Goal: Task Accomplishment & Management: Manage account settings

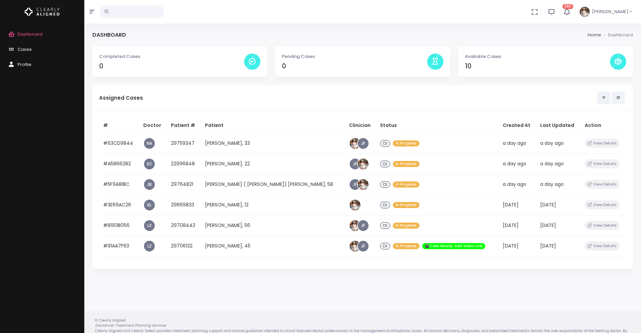
click at [146, 12] on input "text" at bounding box center [132, 11] width 64 height 13
type input "**"
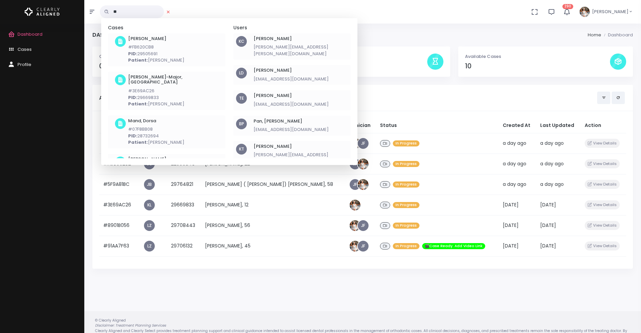
click at [267, 93] on h6 "Etheridge, Ty" at bounding box center [290, 95] width 75 height 5
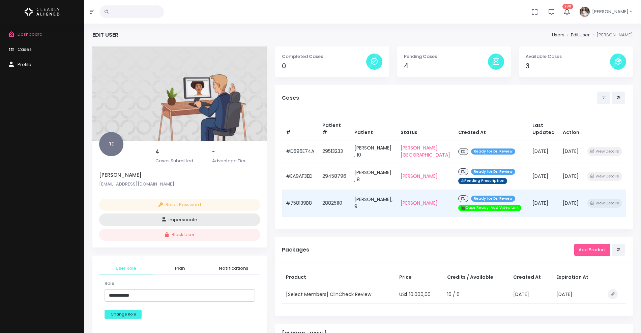
click at [294, 202] on td "#758139B8" at bounding box center [300, 203] width 36 height 27
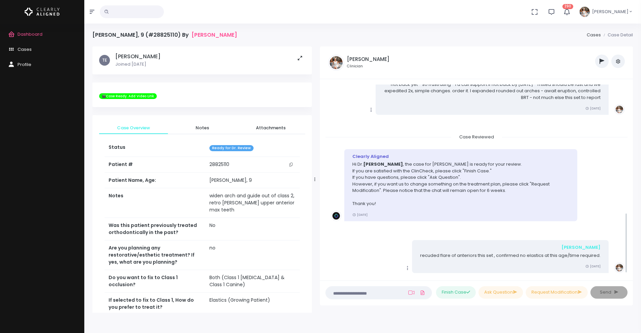
scroll to position [408, 0]
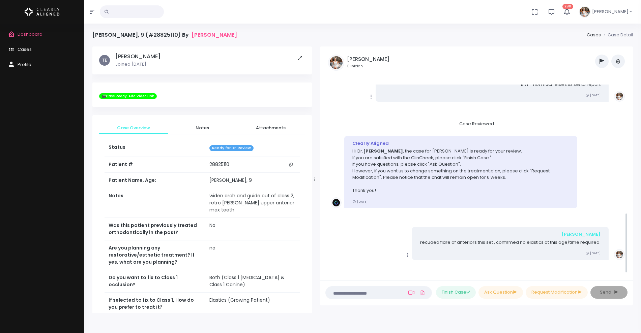
drag, startPoint x: 271, startPoint y: 180, endPoint x: 335, endPoint y: 180, distance: 64.4
click at [317, 180] on div at bounding box center [314, 179] width 3 height 261
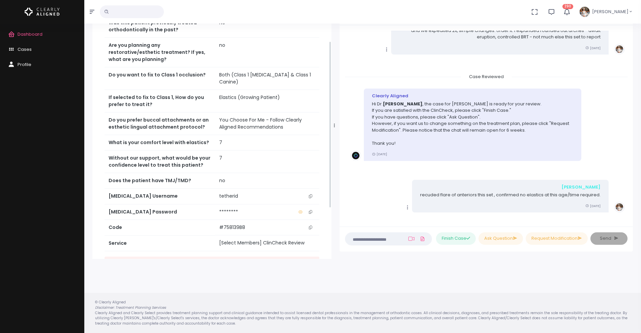
scroll to position [158, 0]
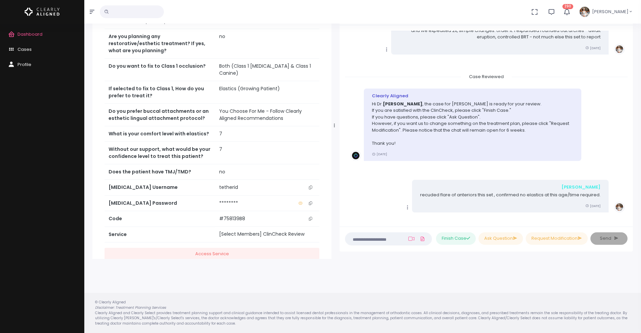
click at [310, 186] on icon "scrollable content" at bounding box center [310, 188] width 3 height 4
click at [309, 186] on icon "scrollable content" at bounding box center [310, 188] width 3 height 4
click at [30, 47] on span "Cases" at bounding box center [25, 49] width 14 height 6
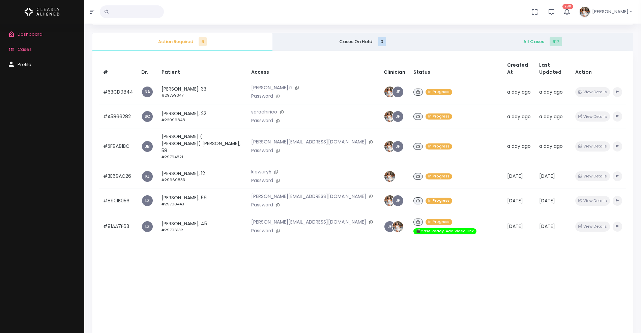
click at [151, 10] on input "text" at bounding box center [132, 11] width 64 height 13
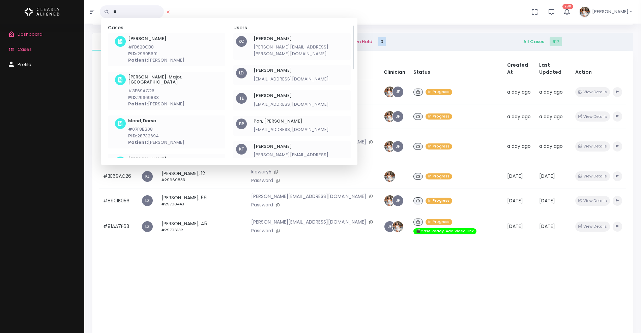
type input "**"
click at [272, 93] on h6 "Etheridge, Ty" at bounding box center [290, 95] width 75 height 5
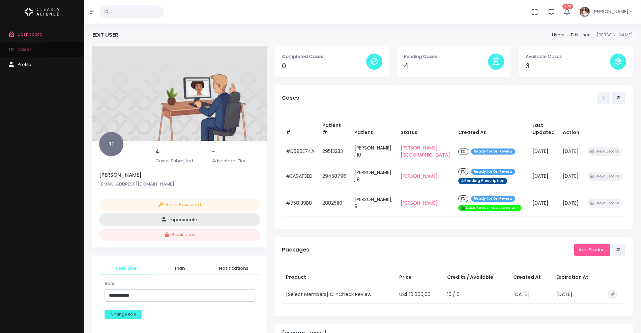
click at [21, 49] on span "Cases" at bounding box center [25, 49] width 14 height 6
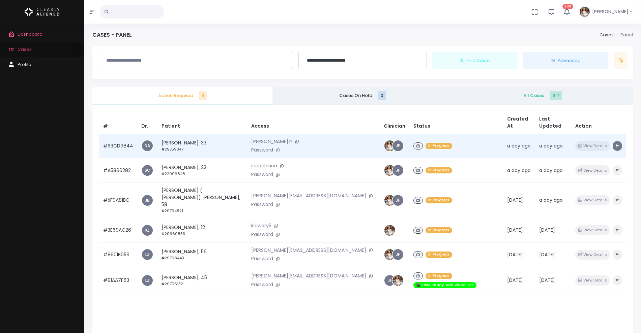
click at [615, 144] on icon "button" at bounding box center [616, 146] width 3 height 4
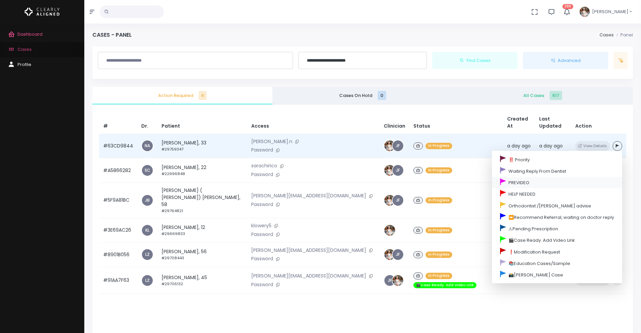
click at [528, 177] on link "PREVIDEO" at bounding box center [557, 182] width 130 height 11
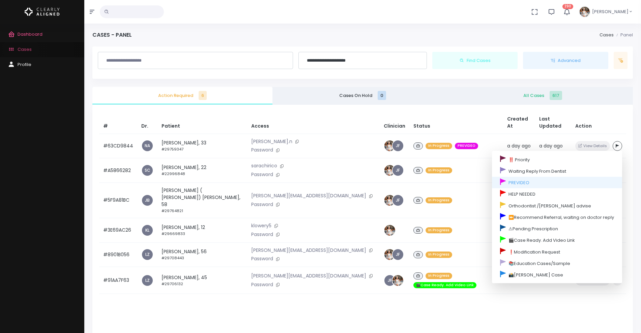
click at [636, 120] on div "Action Required 6 Cases On Hold 0 All Cases 617 # Dr. Patient Access Clinician …" at bounding box center [362, 253] width 548 height 333
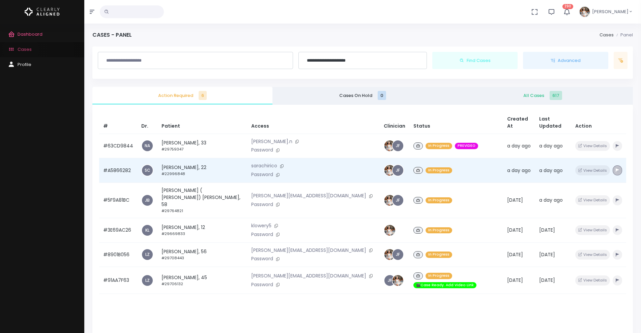
click at [615, 169] on icon "button" at bounding box center [616, 171] width 3 height 4
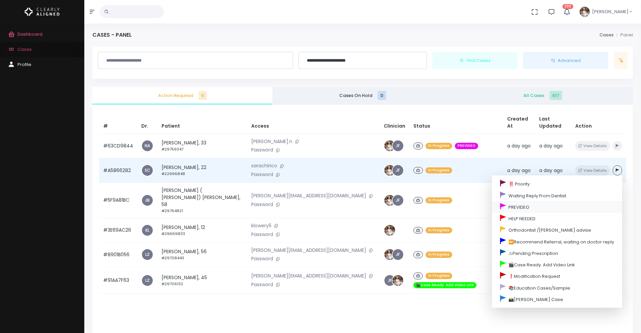
click at [531, 204] on link "PREVIDEO" at bounding box center [557, 206] width 130 height 11
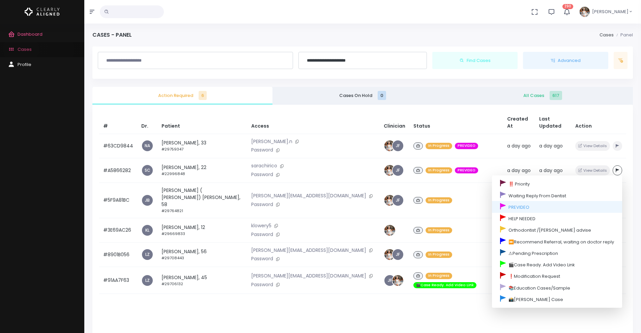
click at [637, 152] on div "**********" at bounding box center [362, 247] width 556 height 494
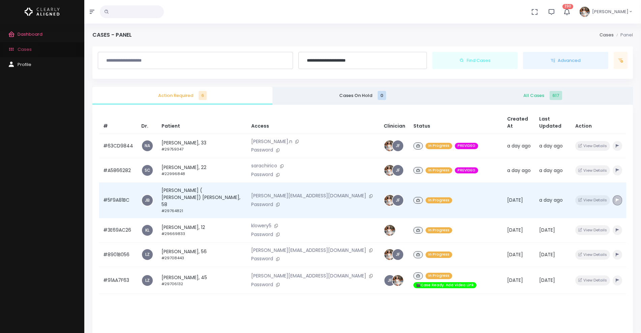
drag, startPoint x: 609, startPoint y: 187, endPoint x: 613, endPoint y: 187, distance: 3.4
click at [612, 195] on button "button" at bounding box center [616, 200] width 9 height 10
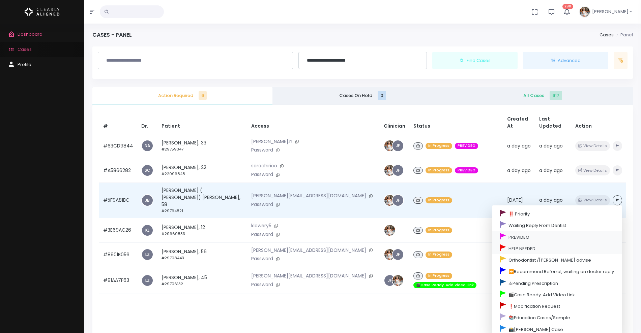
click at [549, 243] on link "HELP NEEDED" at bounding box center [557, 248] width 130 height 11
click at [551, 231] on link "PREVIDEO" at bounding box center [557, 236] width 130 height 11
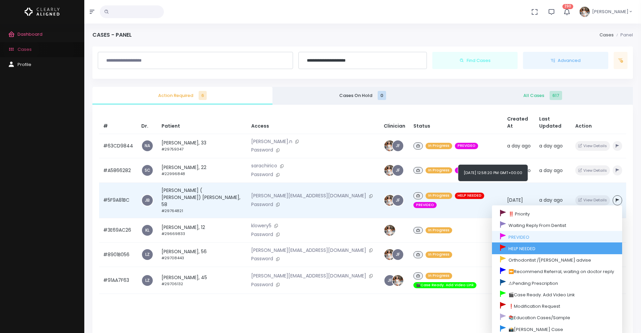
click at [539, 243] on link "HELP NEEDED" at bounding box center [557, 248] width 130 height 11
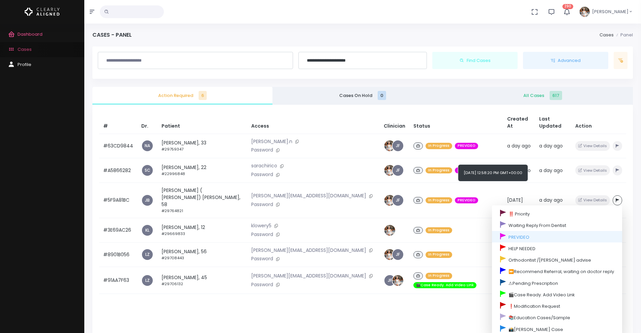
click at [632, 234] on div "# Dr. Patient Access Clinician Status Created At Last Updated Action #63CD9844 …" at bounding box center [362, 271] width 540 height 333
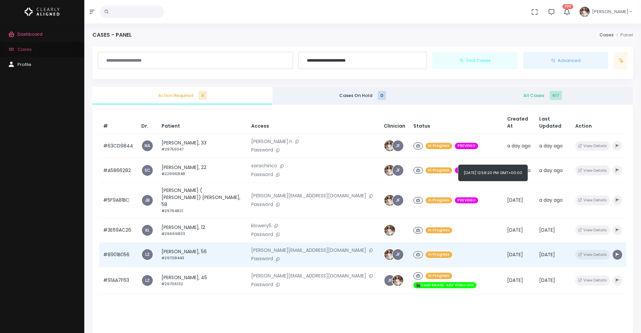
click at [615, 253] on icon "button" at bounding box center [616, 255] width 3 height 4
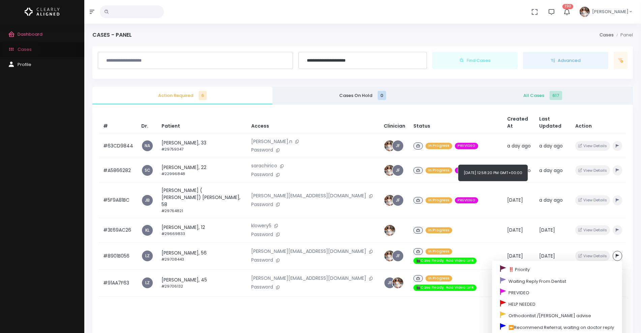
click at [635, 84] on div "**********" at bounding box center [362, 67] width 548 height 41
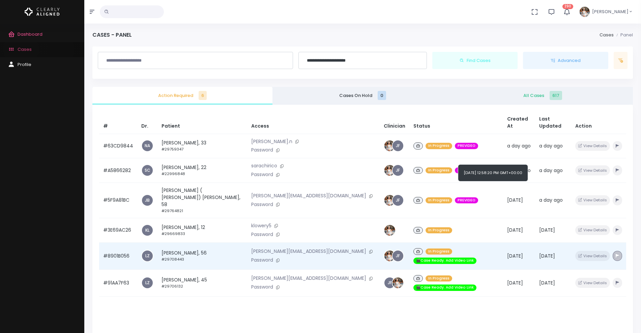
click at [612, 251] on button "button" at bounding box center [616, 256] width 9 height 10
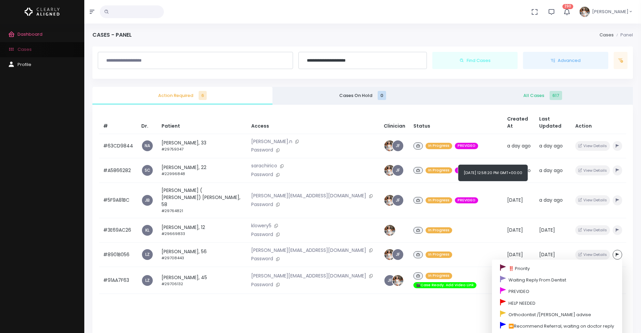
click at [18, 50] on span "Cases" at bounding box center [25, 49] width 14 height 6
